Goal: Transaction & Acquisition: Download file/media

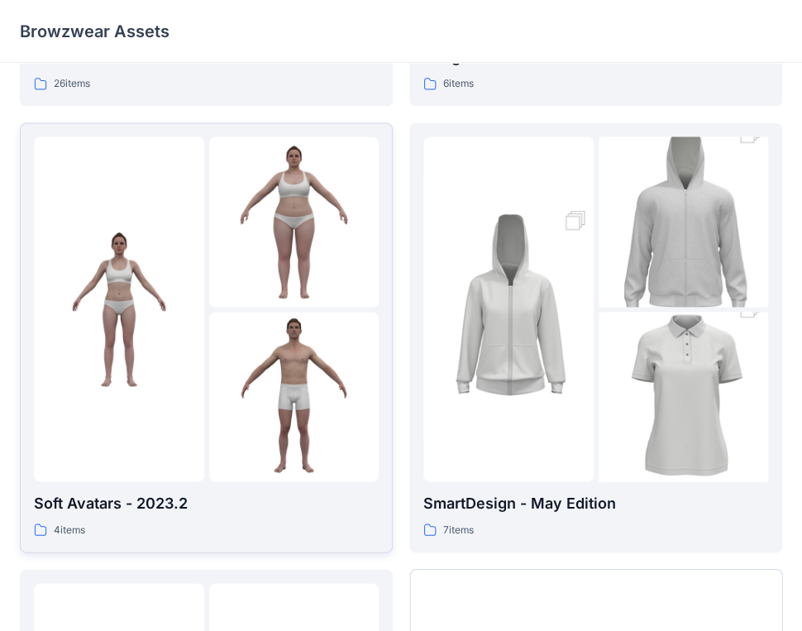
scroll to position [851, 0]
click at [123, 497] on p "Soft Avatars - 2023.2" at bounding box center [206, 503] width 345 height 23
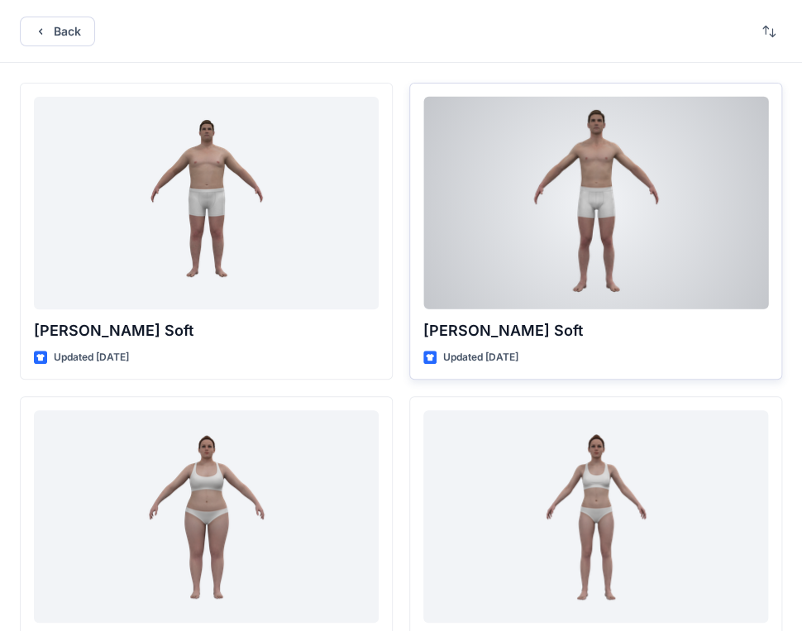
click at [519, 331] on p "[PERSON_NAME] Soft" at bounding box center [595, 330] width 345 height 23
click at [518, 331] on p "[PERSON_NAME] Soft" at bounding box center [595, 330] width 345 height 23
click at [490, 359] on p "Updated [DATE]" at bounding box center [480, 357] width 75 height 17
click at [606, 248] on div at bounding box center [595, 203] width 345 height 212
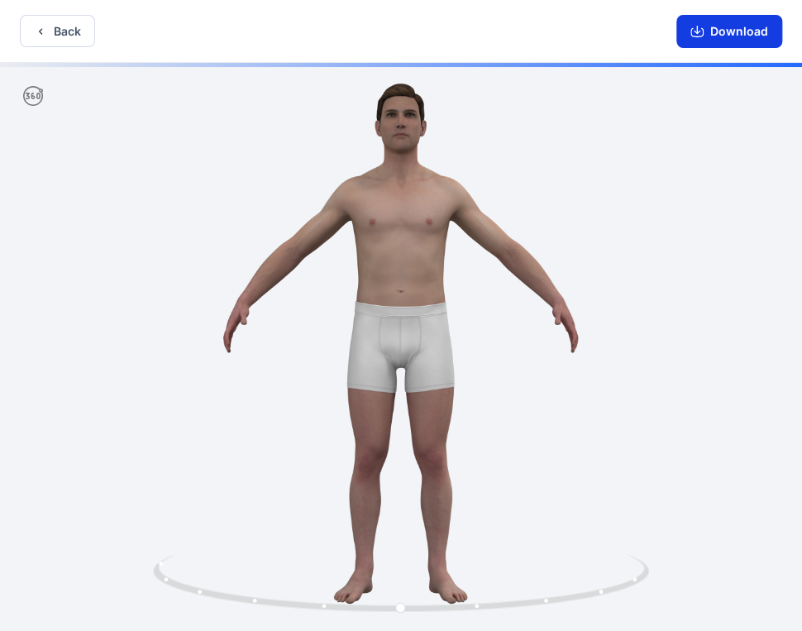
click at [735, 22] on button "Download" at bounding box center [729, 31] width 106 height 33
click at [46, 35] on icon "button" at bounding box center [40, 31] width 13 height 13
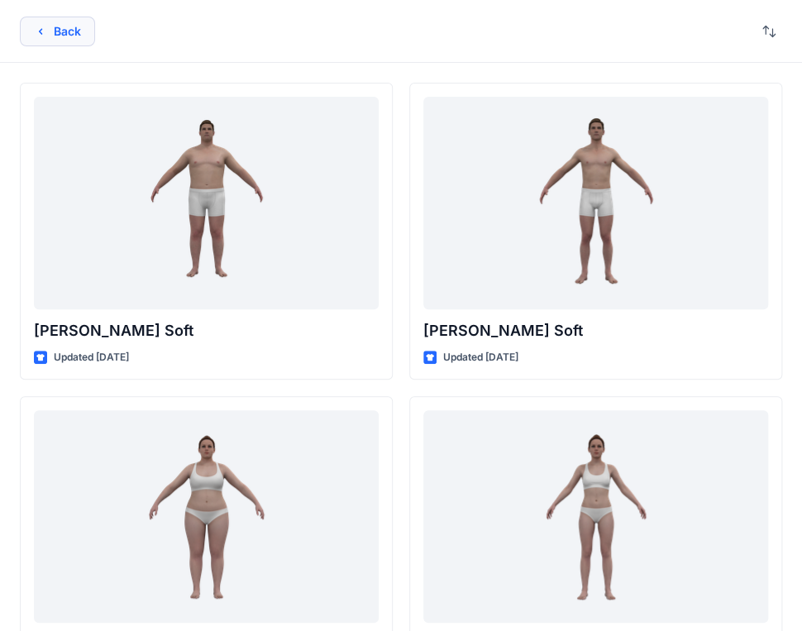
click at [66, 24] on button "Back" at bounding box center [57, 32] width 75 height 30
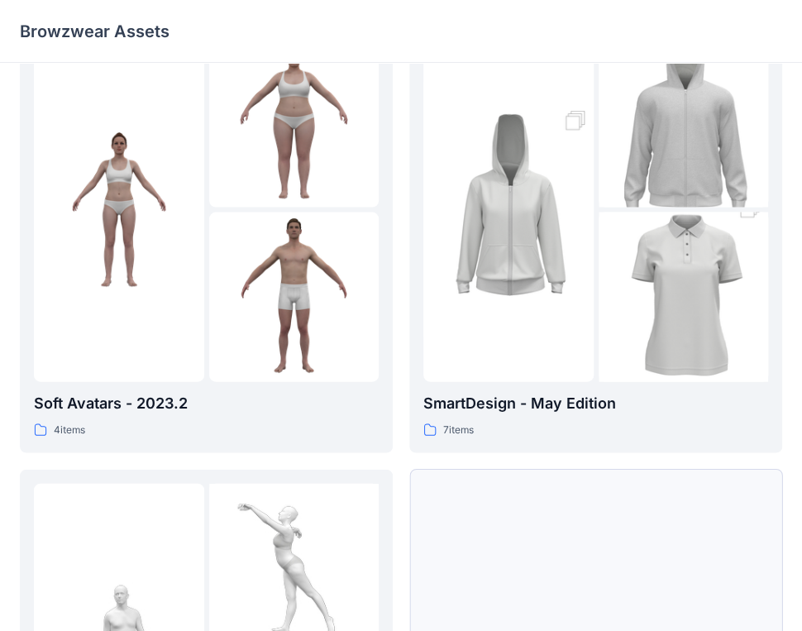
scroll to position [1265, 0]
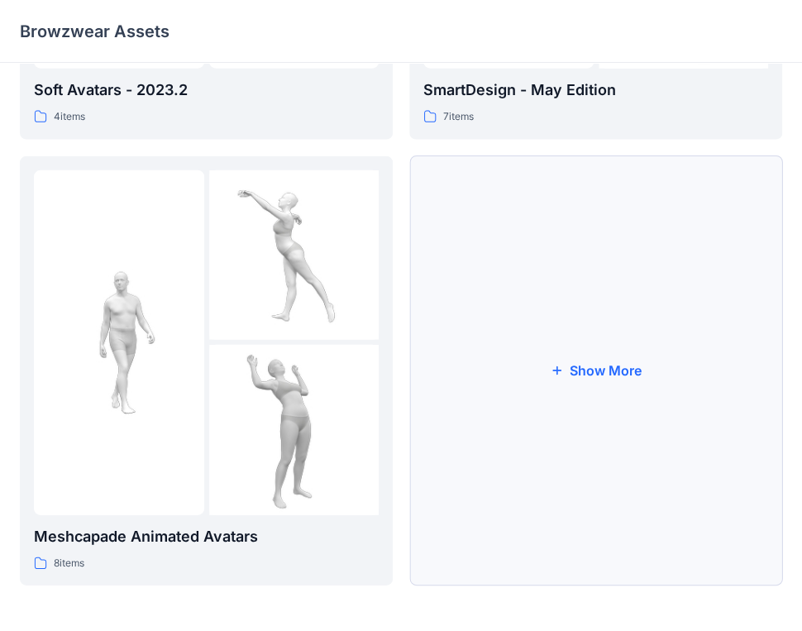
click at [602, 367] on button "Show More" at bounding box center [595, 371] width 373 height 430
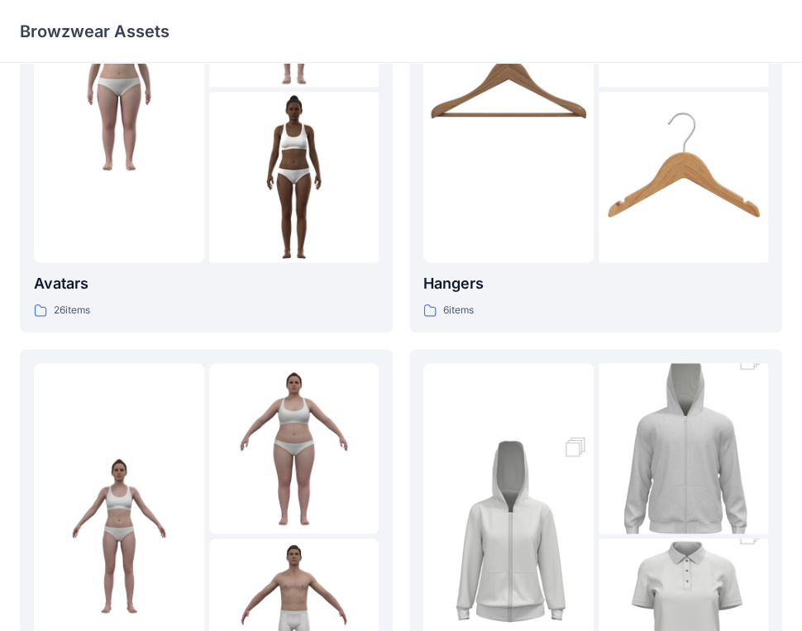
scroll to position [661, 0]
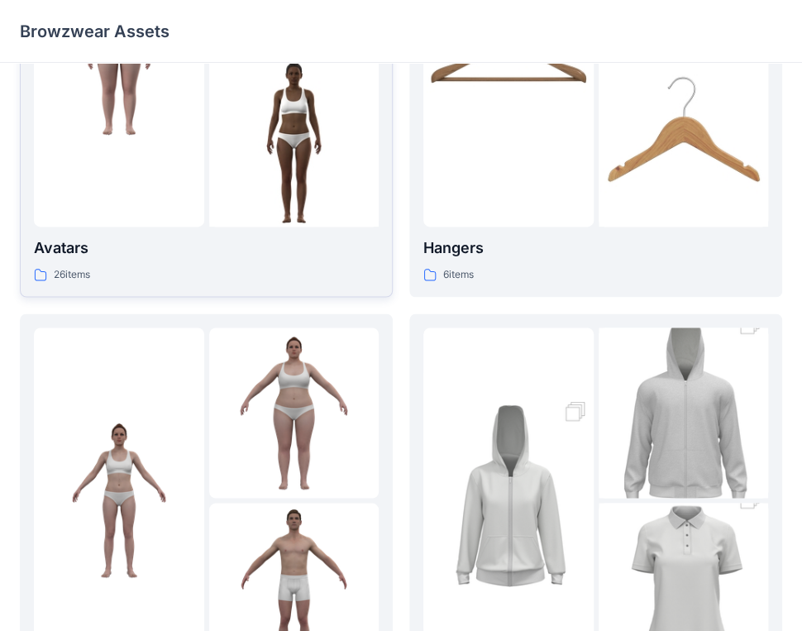
click at [55, 279] on p "26 items" at bounding box center [72, 274] width 36 height 17
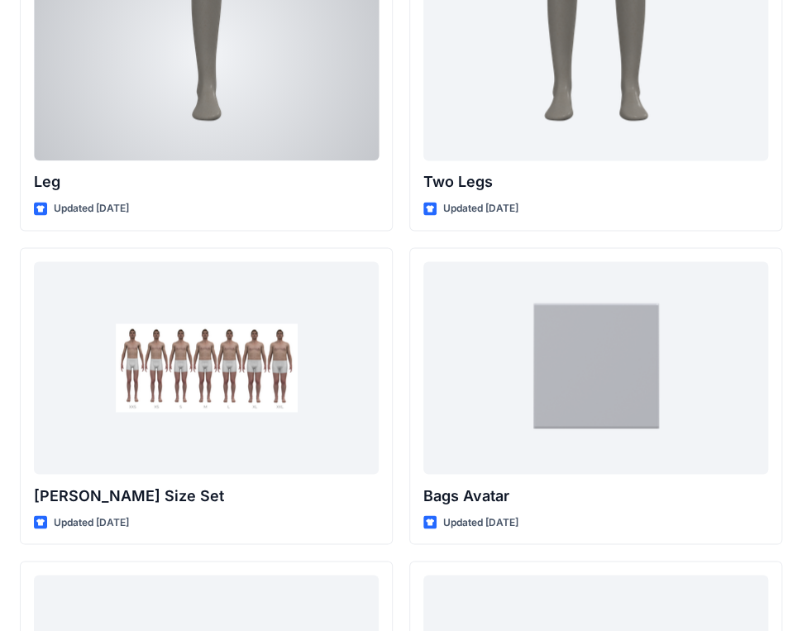
scroll to position [2716, 0]
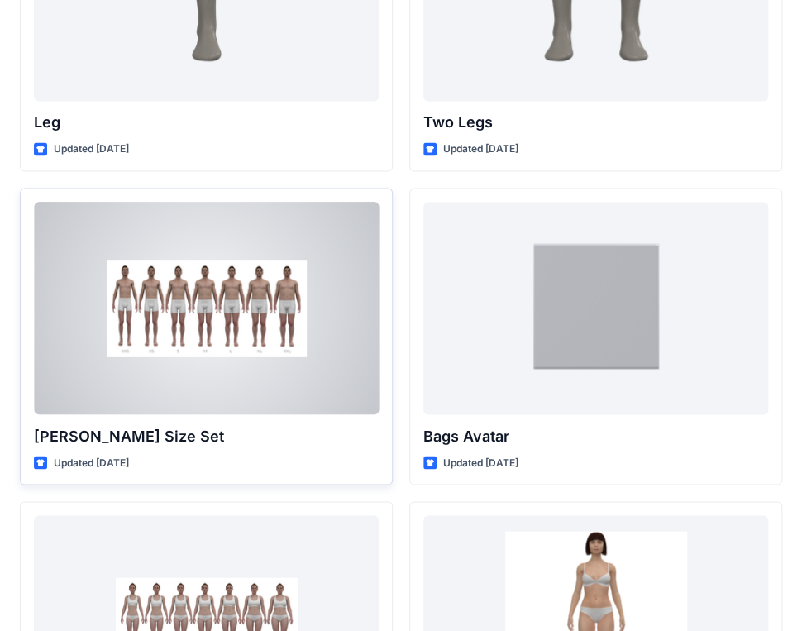
click at [155, 426] on p "[PERSON_NAME] Size Set" at bounding box center [206, 435] width 345 height 23
click at [129, 460] on p "Updated [DATE]" at bounding box center [91, 462] width 75 height 17
click at [173, 357] on div at bounding box center [206, 308] width 345 height 212
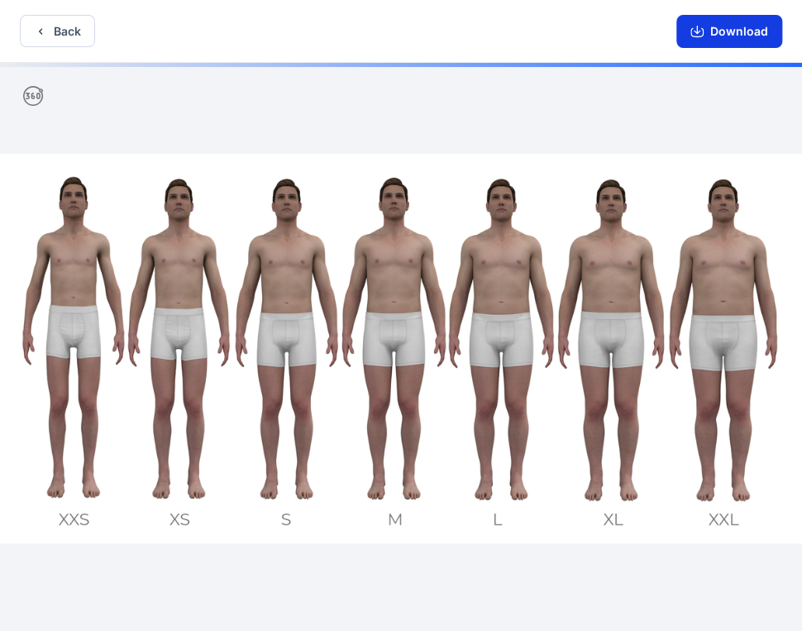
click at [714, 34] on button "Download" at bounding box center [729, 31] width 106 height 33
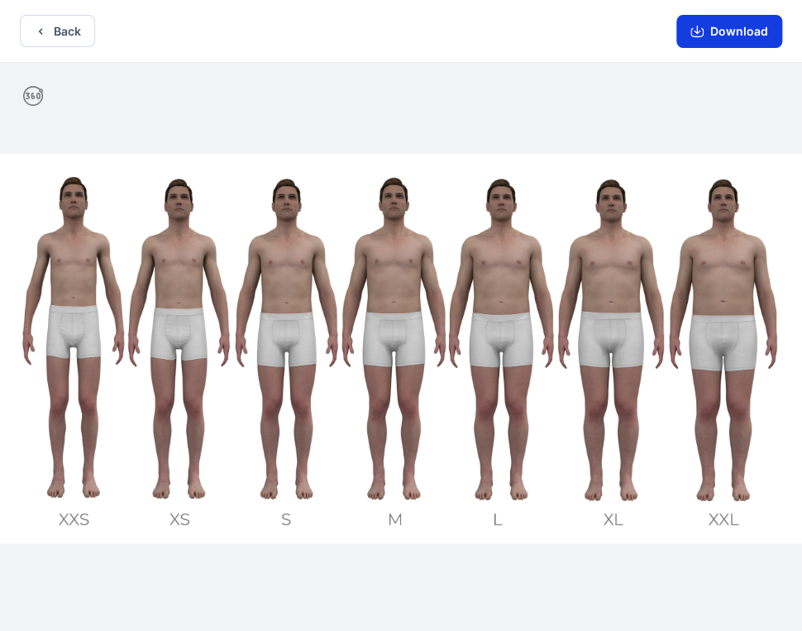
click at [717, 31] on button "Download" at bounding box center [729, 31] width 106 height 33
click at [43, 29] on icon "button" at bounding box center [40, 31] width 13 height 13
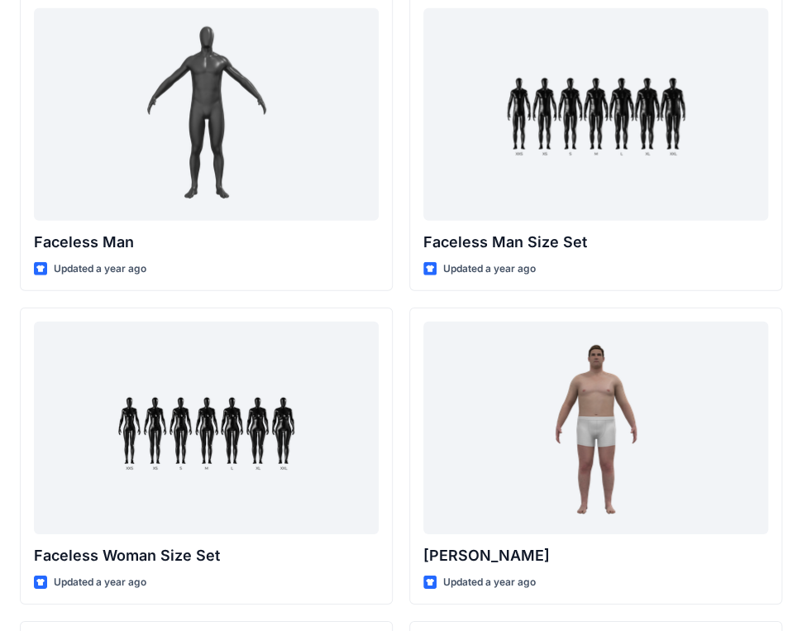
scroll to position [1228, 0]
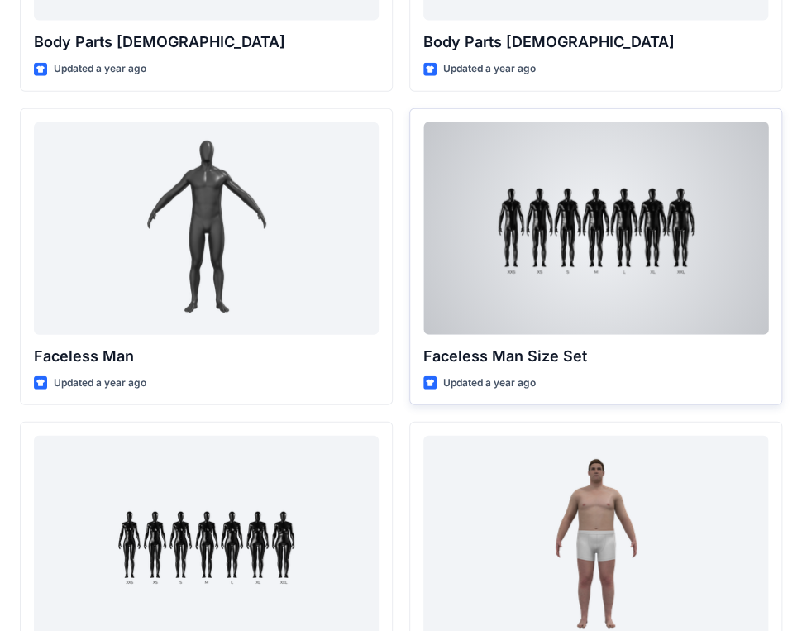
click at [556, 271] on div at bounding box center [595, 228] width 345 height 212
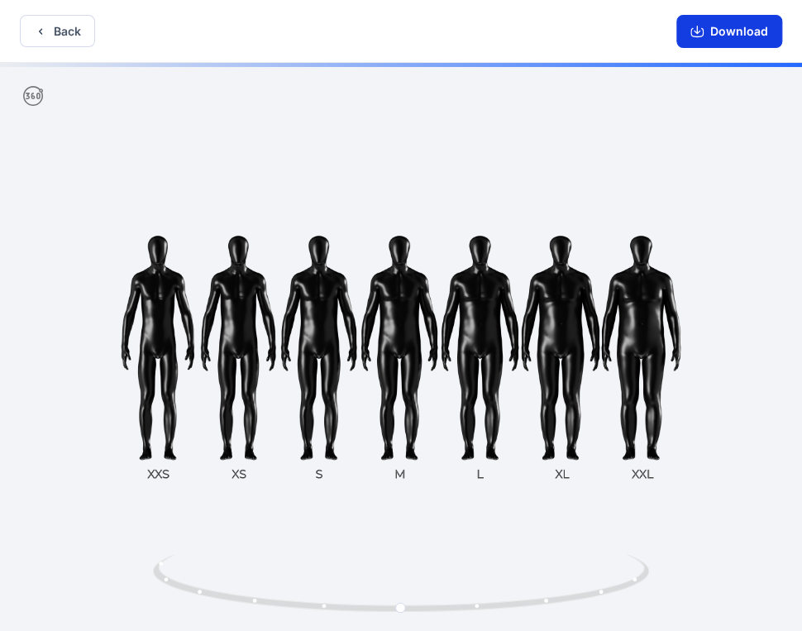
click at [727, 35] on button "Download" at bounding box center [729, 31] width 106 height 33
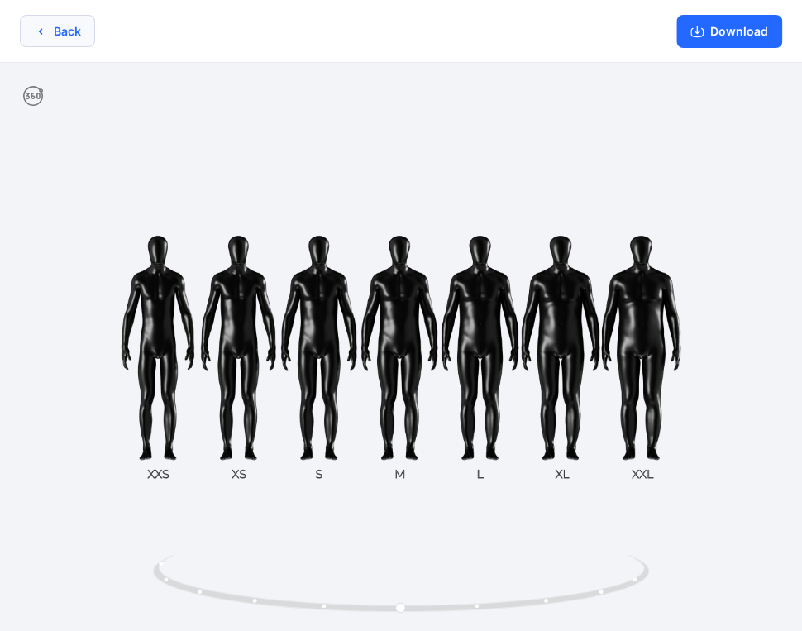
click at [56, 35] on button "Back" at bounding box center [57, 31] width 75 height 32
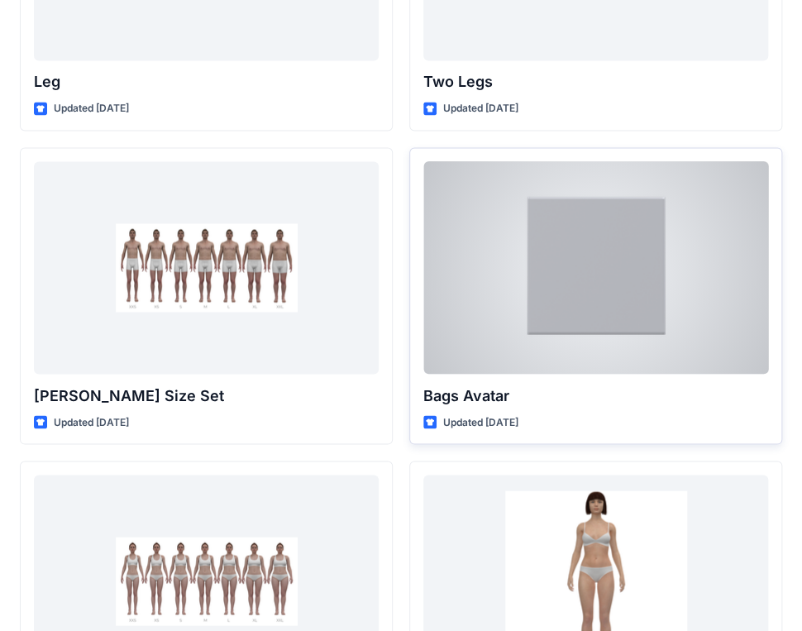
scroll to position [2799, 0]
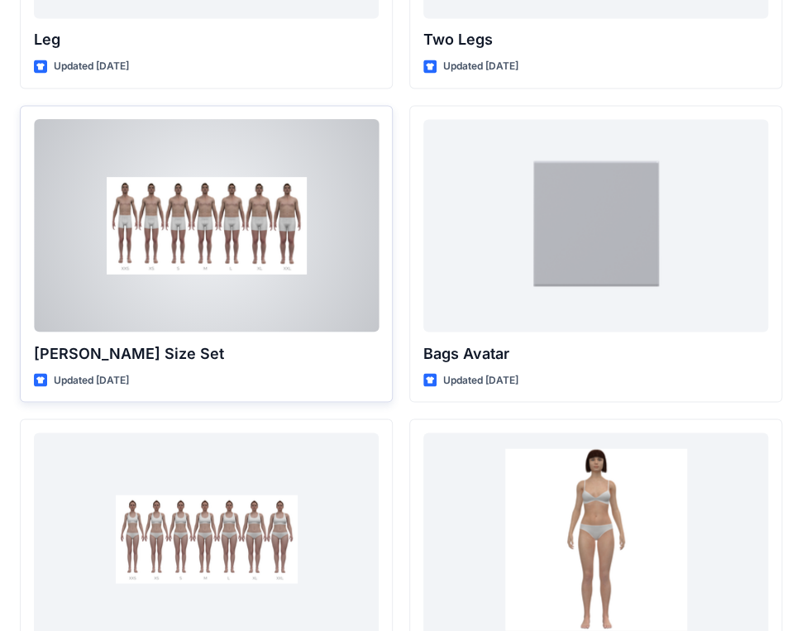
click at [131, 360] on p "[PERSON_NAME] Size Set" at bounding box center [206, 352] width 345 height 23
click at [182, 274] on div at bounding box center [206, 225] width 345 height 212
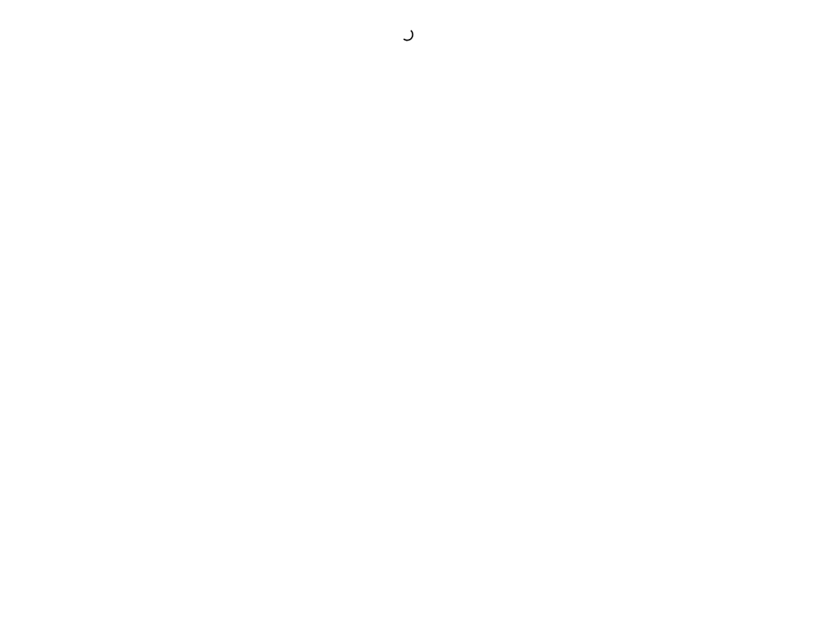
click at [182, 273] on div at bounding box center [407, 315] width 815 height 631
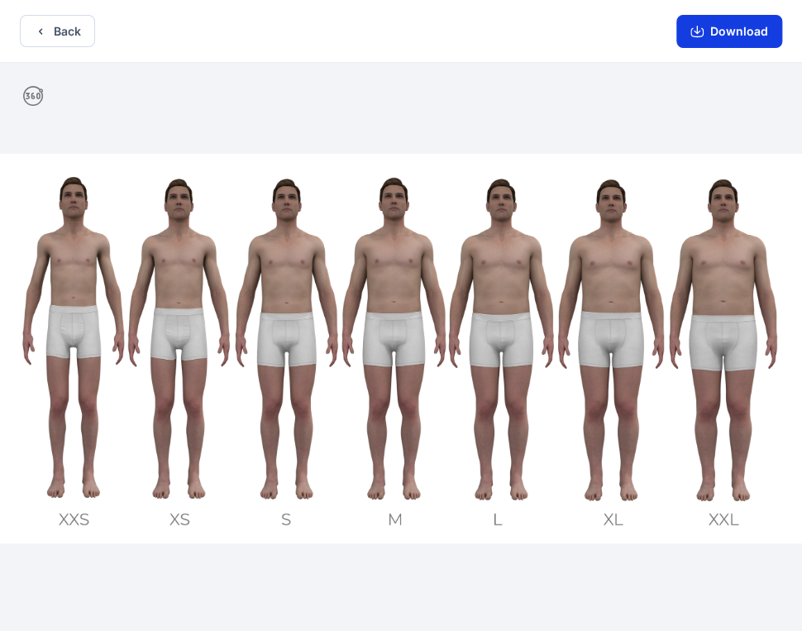
click at [758, 32] on button "Download" at bounding box center [729, 31] width 106 height 33
click at [747, 20] on button "Download" at bounding box center [729, 31] width 106 height 33
click at [742, 30] on button "Download" at bounding box center [729, 31] width 106 height 33
click at [744, 30] on button "Download" at bounding box center [729, 31] width 106 height 33
click at [742, 26] on button "Download" at bounding box center [729, 31] width 106 height 33
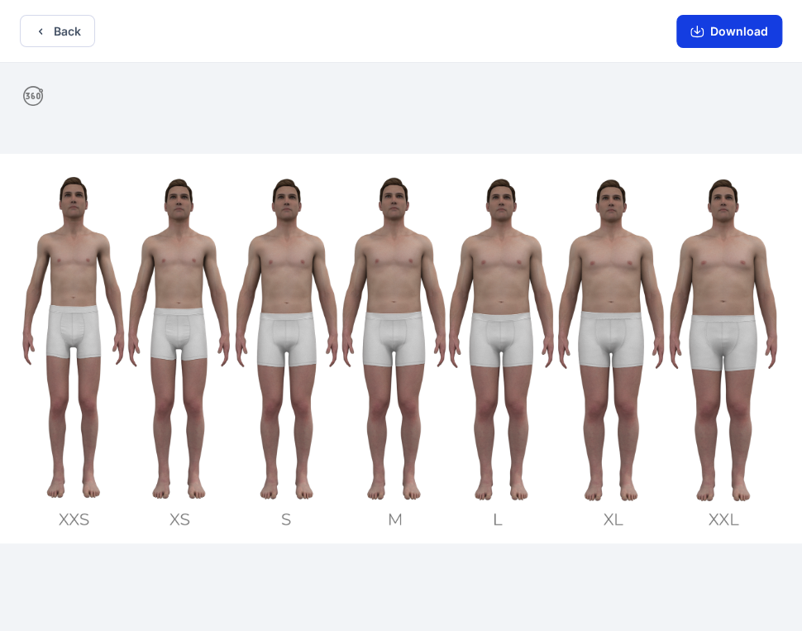
click at [736, 34] on button "Download" at bounding box center [729, 31] width 106 height 33
click at [733, 36] on button "Download" at bounding box center [729, 31] width 106 height 33
click at [732, 38] on button "Download" at bounding box center [729, 31] width 106 height 33
click at [733, 40] on button "Download" at bounding box center [729, 31] width 106 height 33
